Goal: Transaction & Acquisition: Purchase product/service

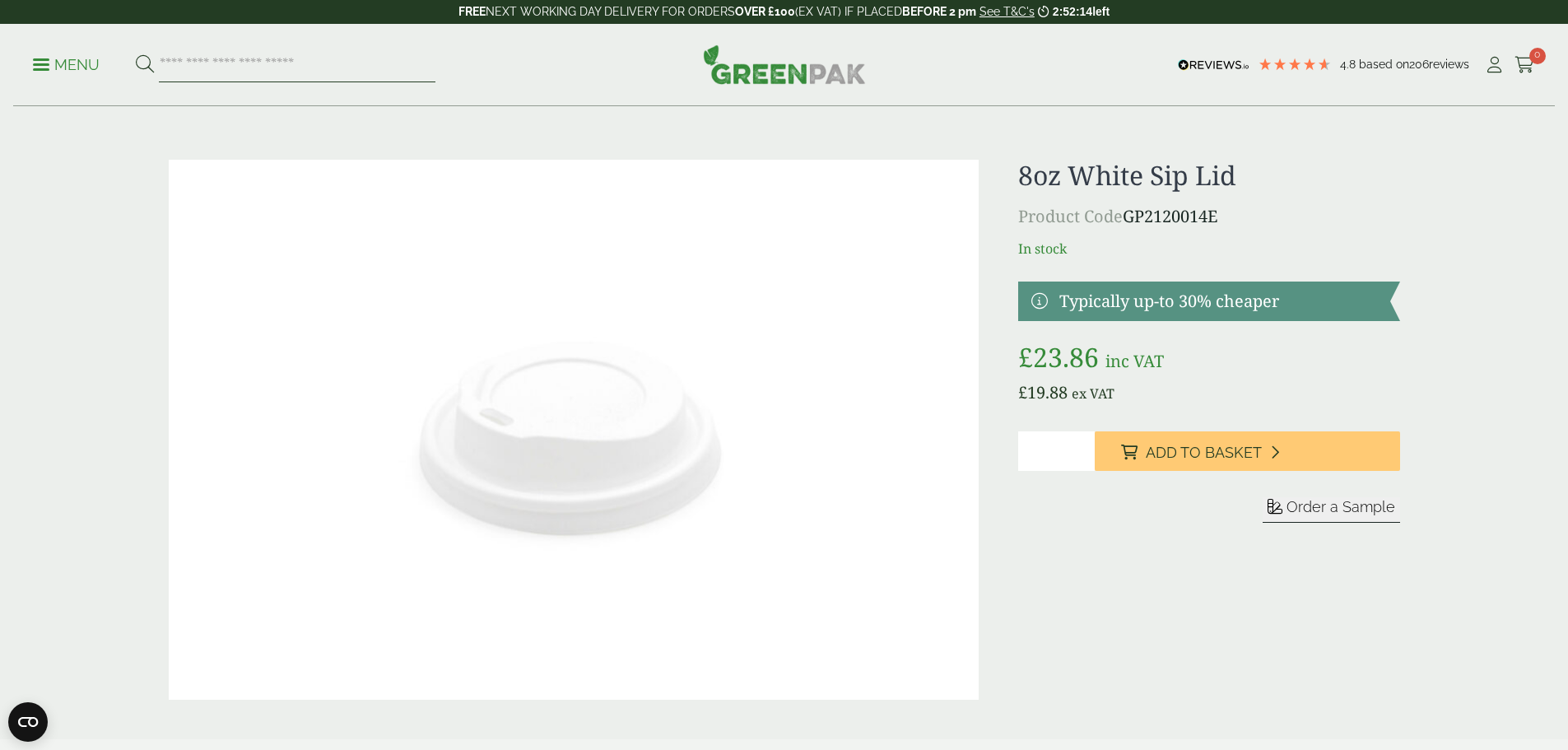
drag, startPoint x: 233, startPoint y: 63, endPoint x: 236, endPoint y: 74, distance: 11.4
click at [233, 63] on input "search" at bounding box center [296, 64] width 276 height 34
type input "******"
click at [136, 55] on button at bounding box center [145, 65] width 19 height 21
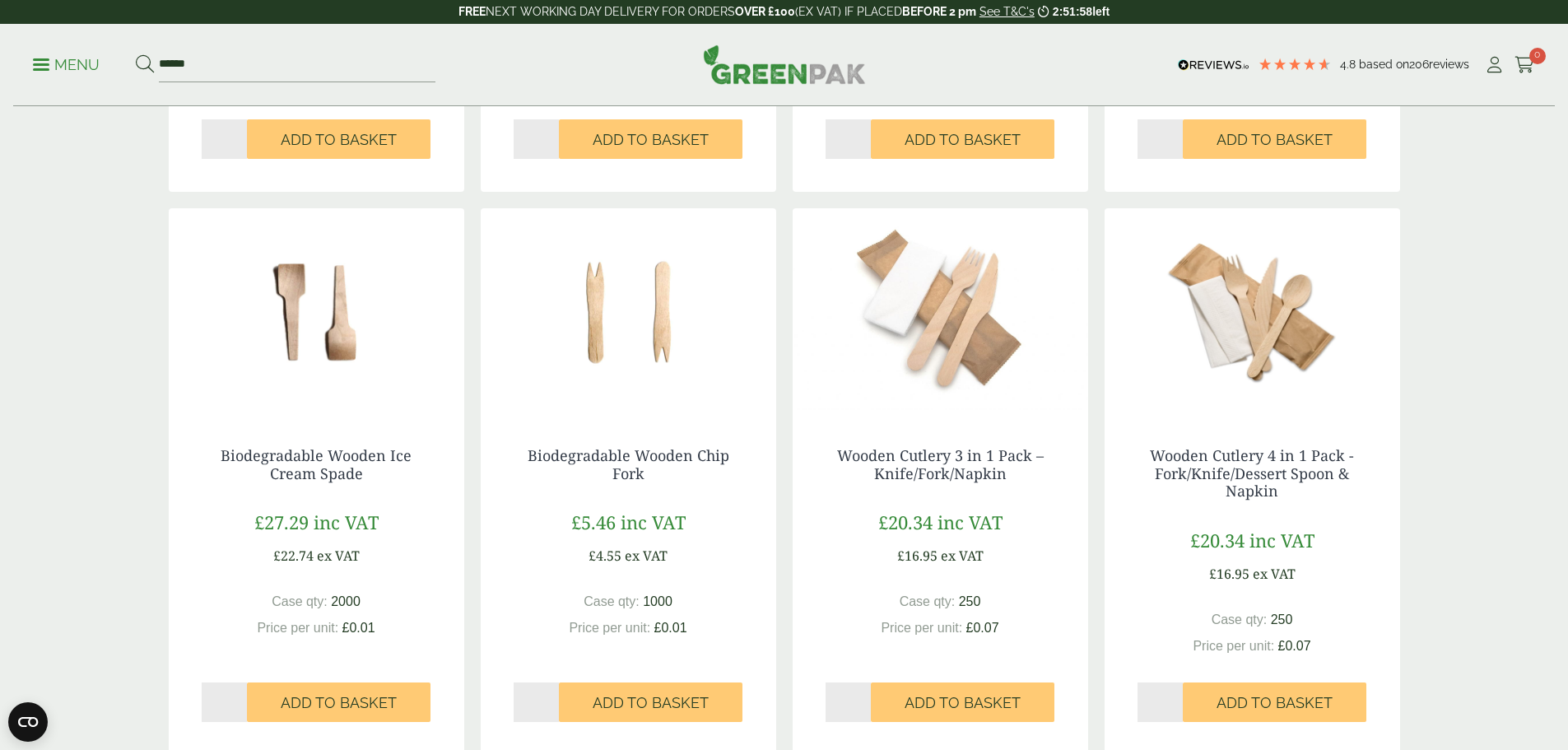
scroll to position [1481, 0]
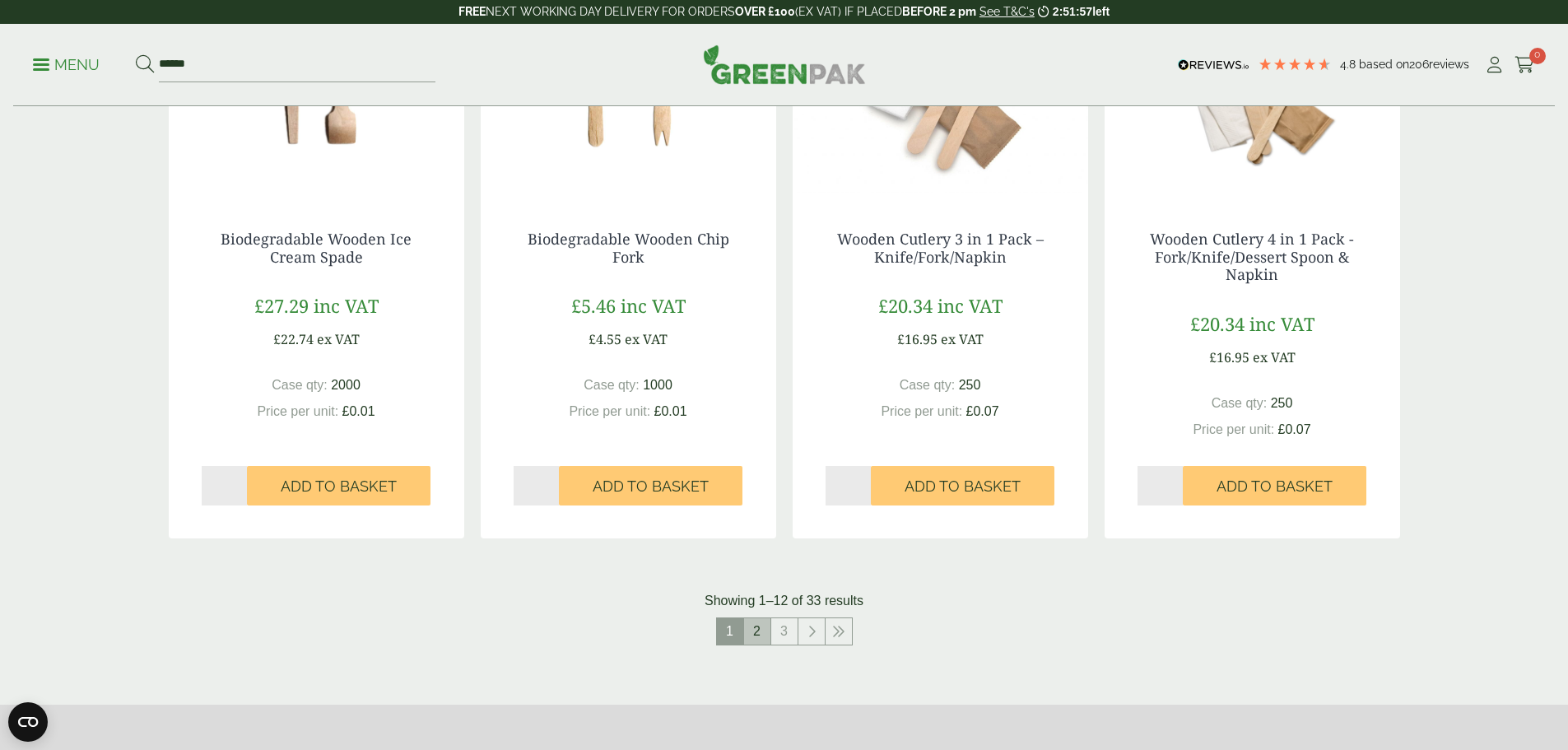
click at [746, 639] on link "2" at bounding box center [757, 631] width 26 height 26
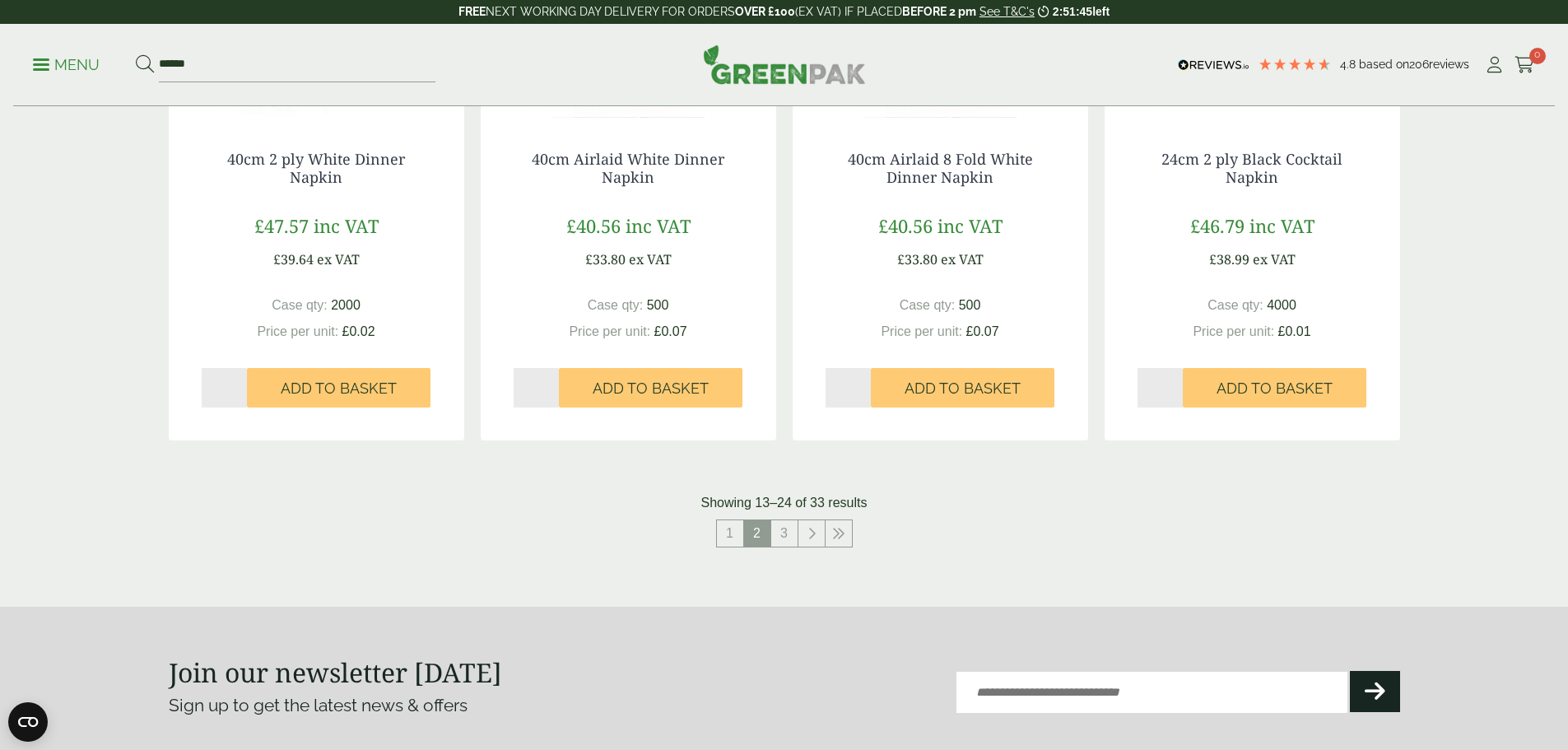
scroll to position [1646, 0]
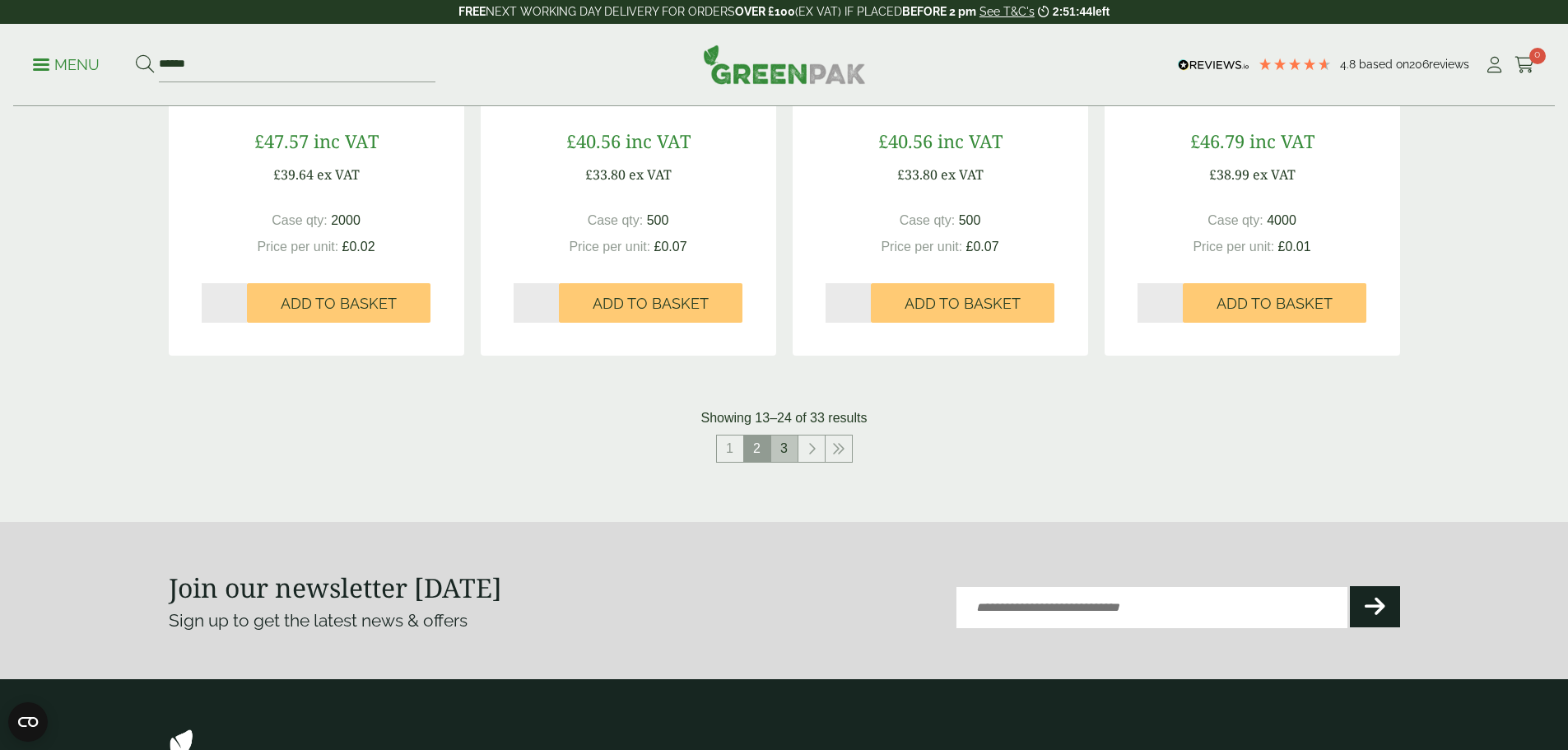
click at [782, 446] on link "3" at bounding box center [784, 448] width 26 height 26
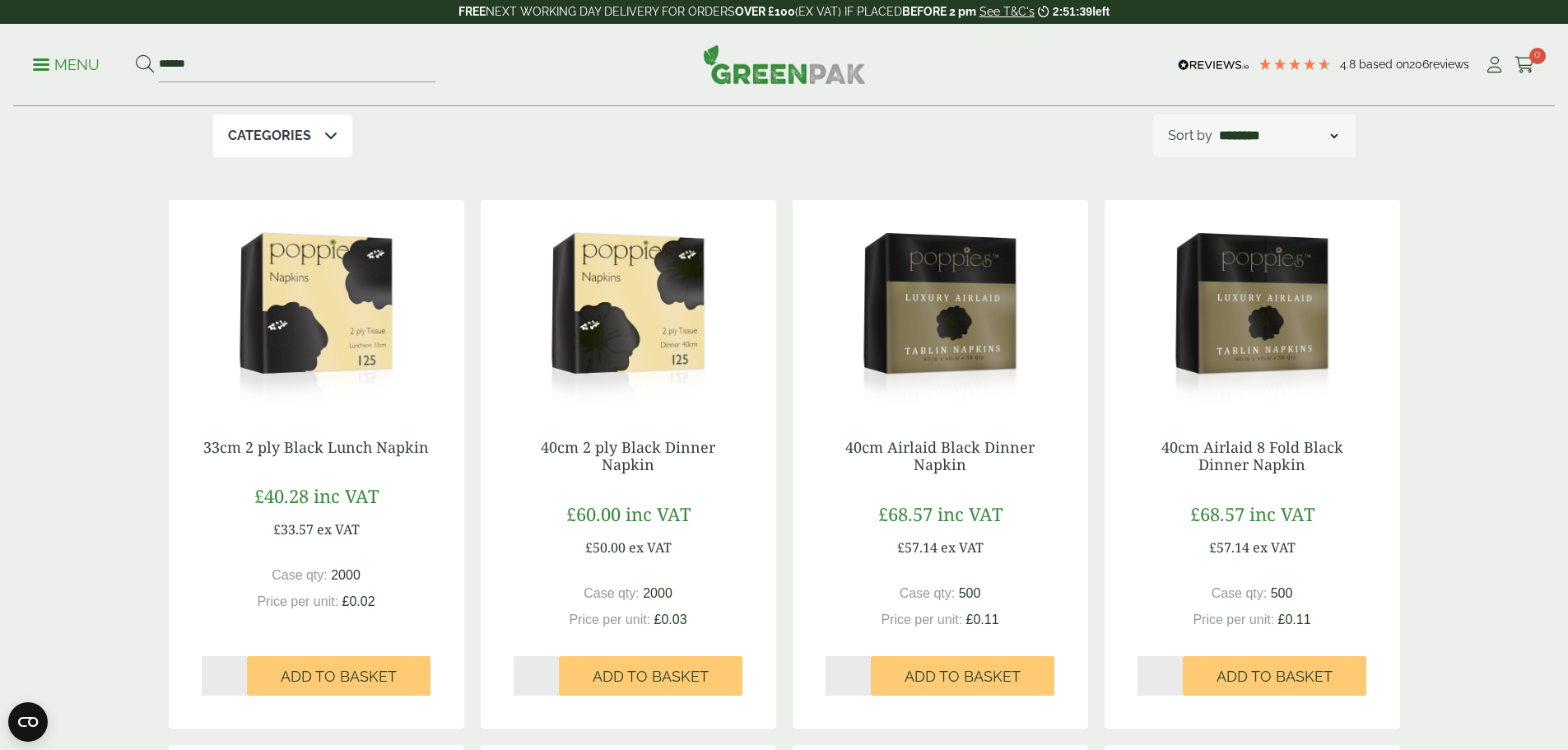
scroll to position [165, 0]
